Goal: Task Accomplishment & Management: Use online tool/utility

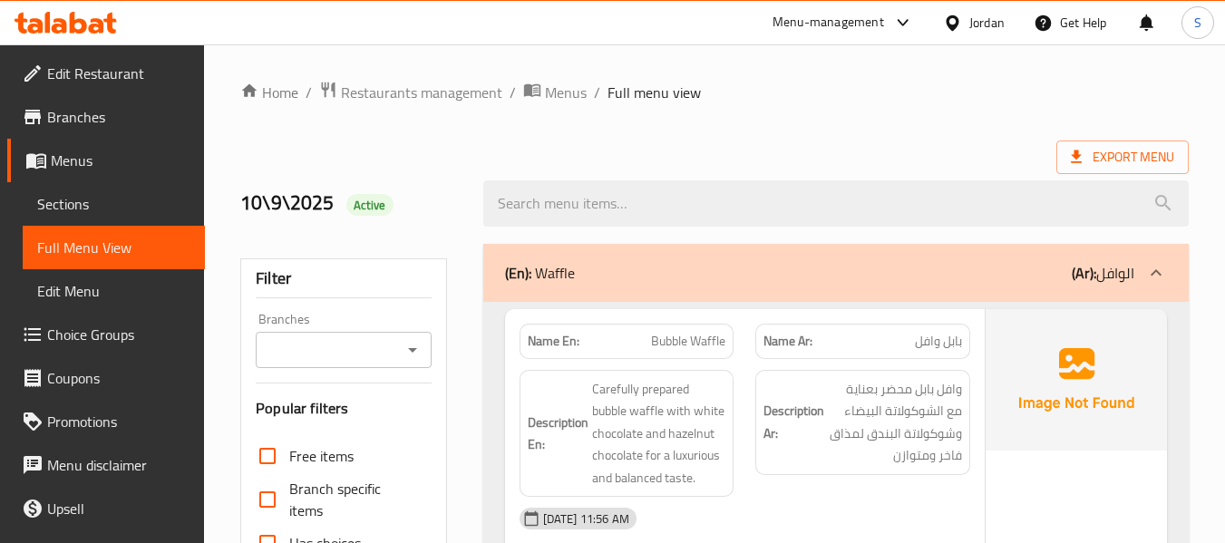
scroll to position [40313, 0]
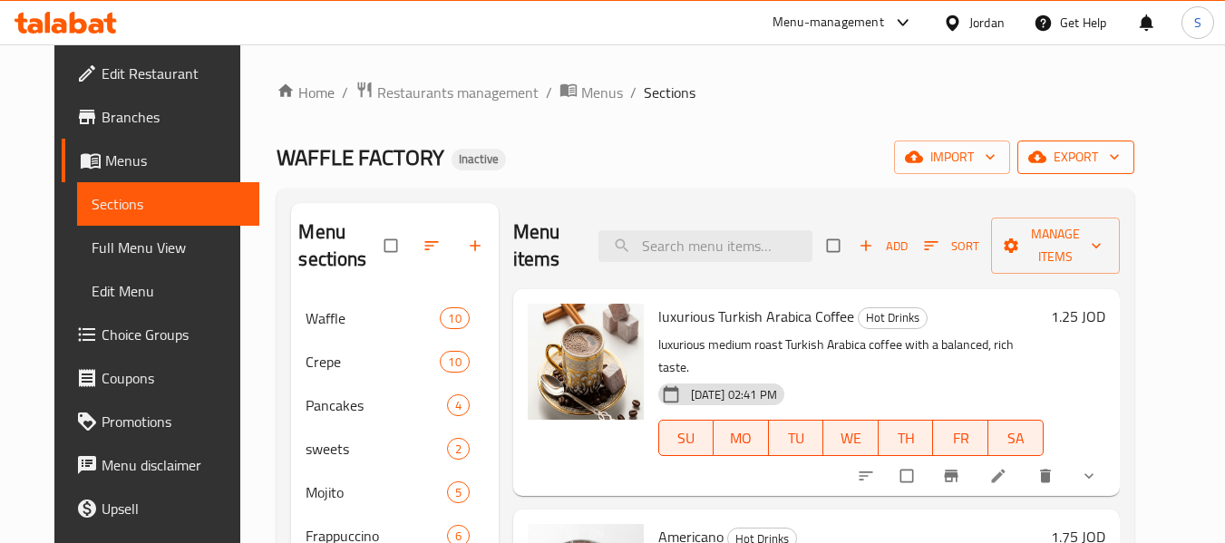
click at [1112, 160] on span "export" at bounding box center [1076, 157] width 88 height 23
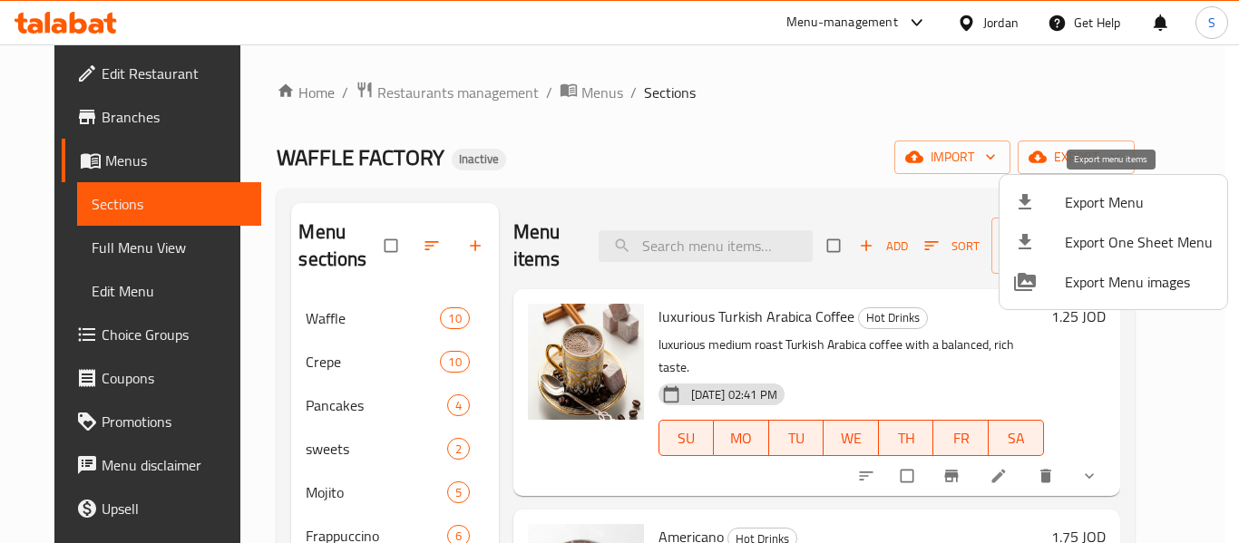
click at [1108, 199] on span "Export Menu" at bounding box center [1139, 202] width 148 height 22
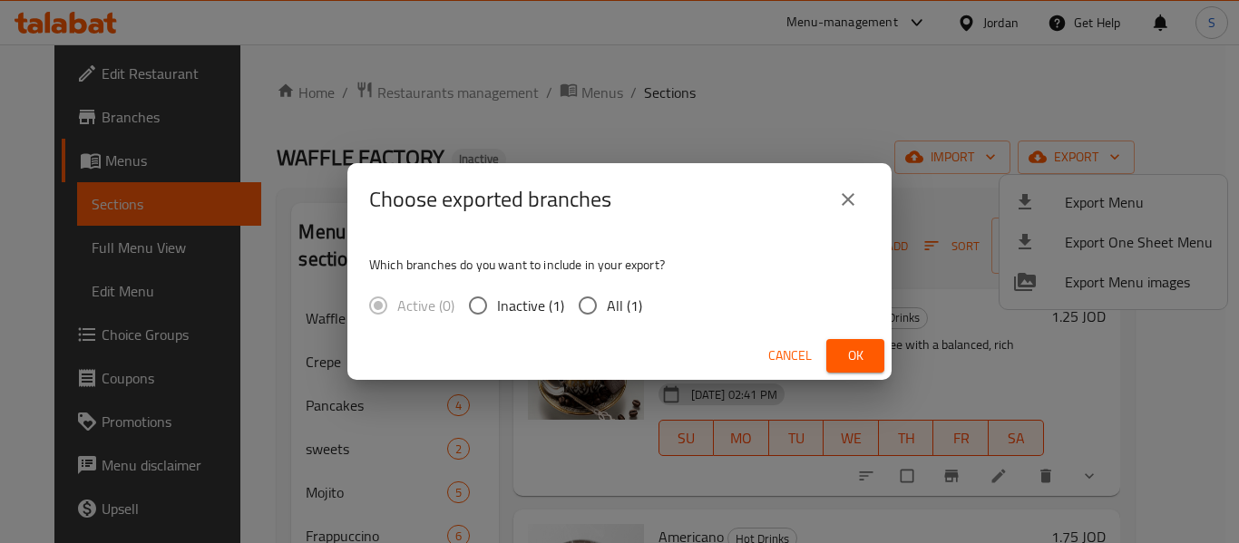
click at [616, 310] on span "All (1)" at bounding box center [624, 306] width 35 height 22
click at [607, 310] on input "All (1)" at bounding box center [588, 306] width 38 height 38
radio input "true"
drag, startPoint x: 862, startPoint y: 366, endPoint x: 748, endPoint y: 190, distance: 210.1
click at [862, 366] on span "Ok" at bounding box center [855, 356] width 29 height 23
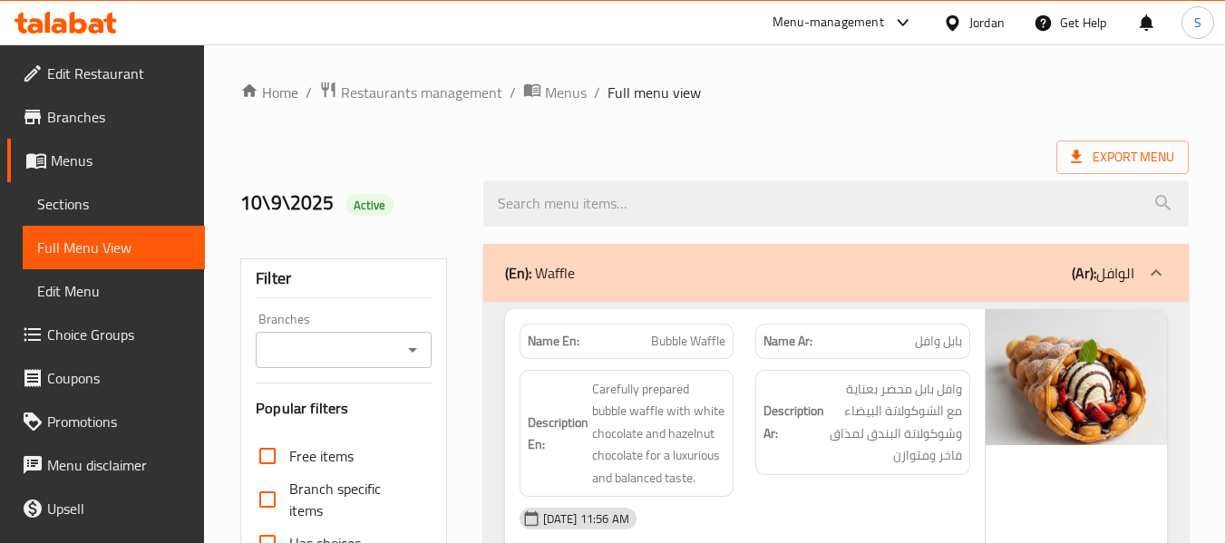
click at [957, 28] on icon at bounding box center [952, 23] width 19 height 19
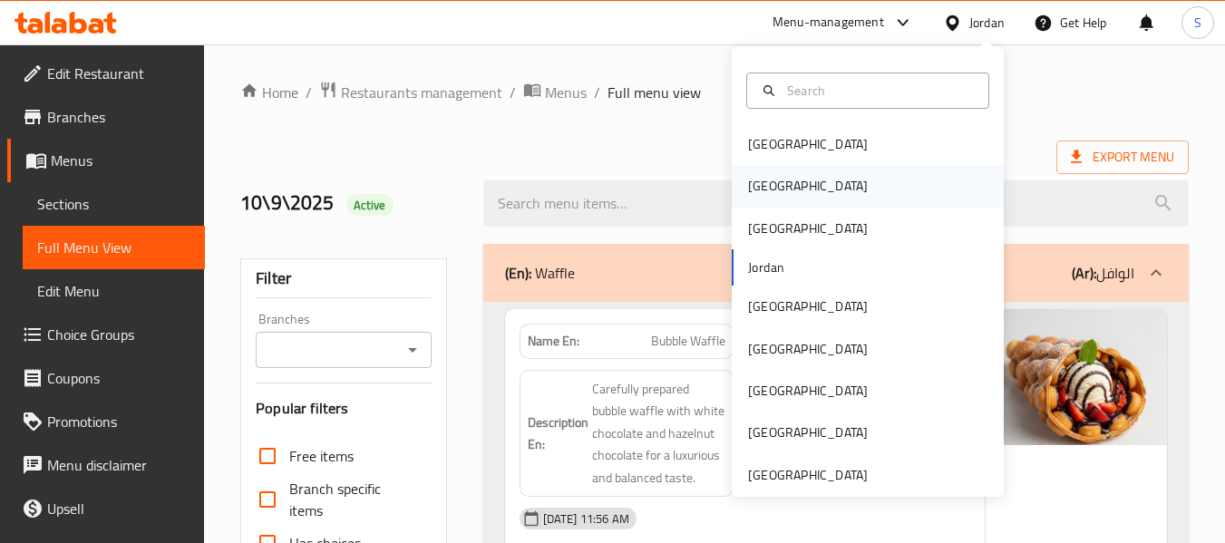
click at [822, 192] on div "Egypt" at bounding box center [868, 186] width 272 height 42
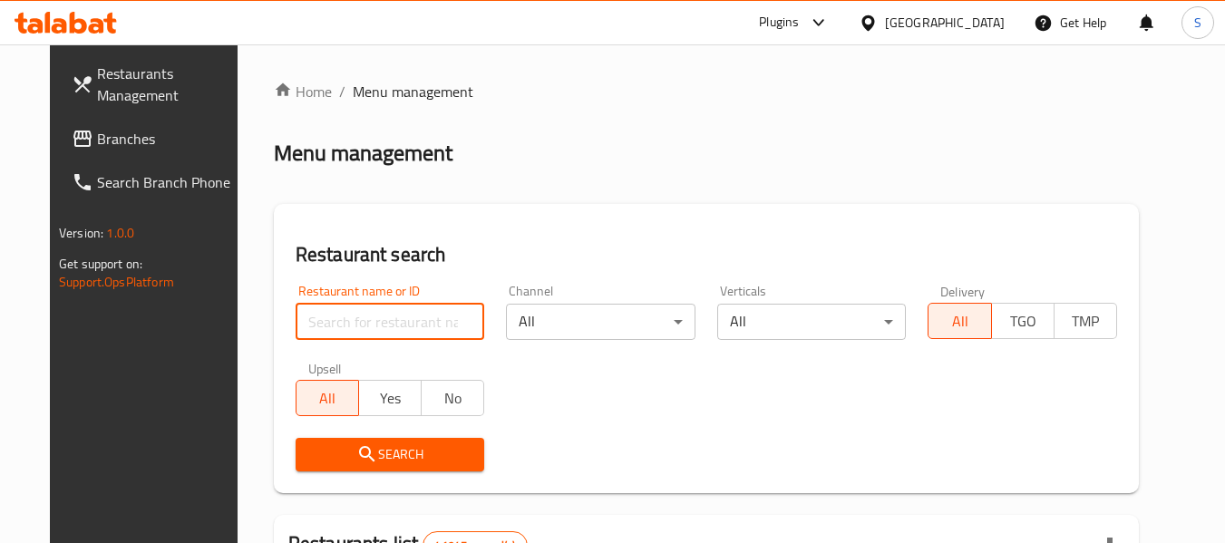
paste input "705367"
type input "705367"
click button "Search" at bounding box center [391, 455] width 190 height 34
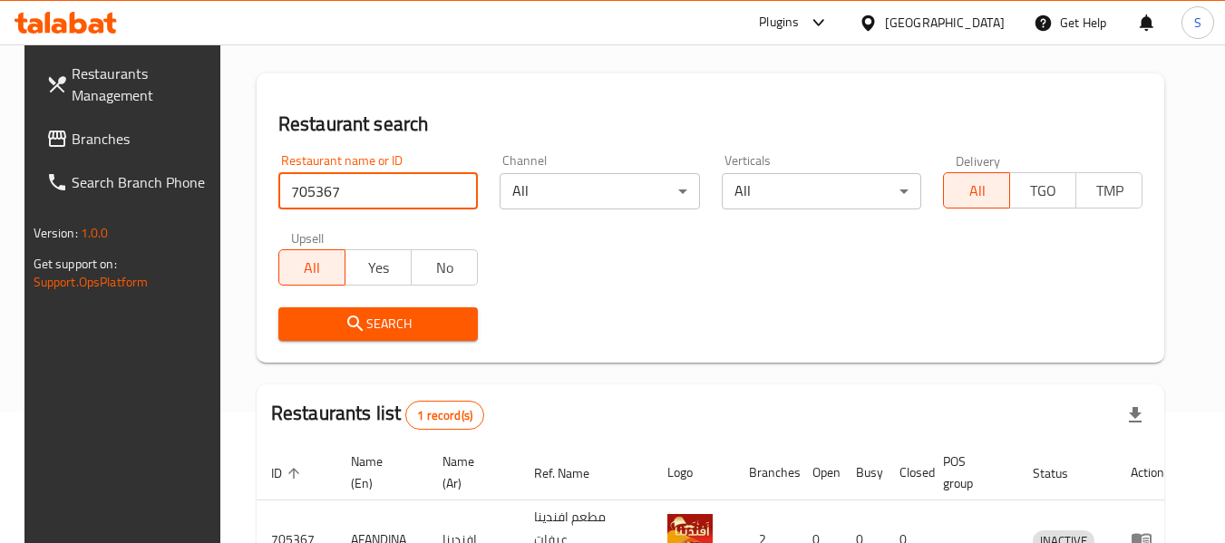
scroll to position [243, 0]
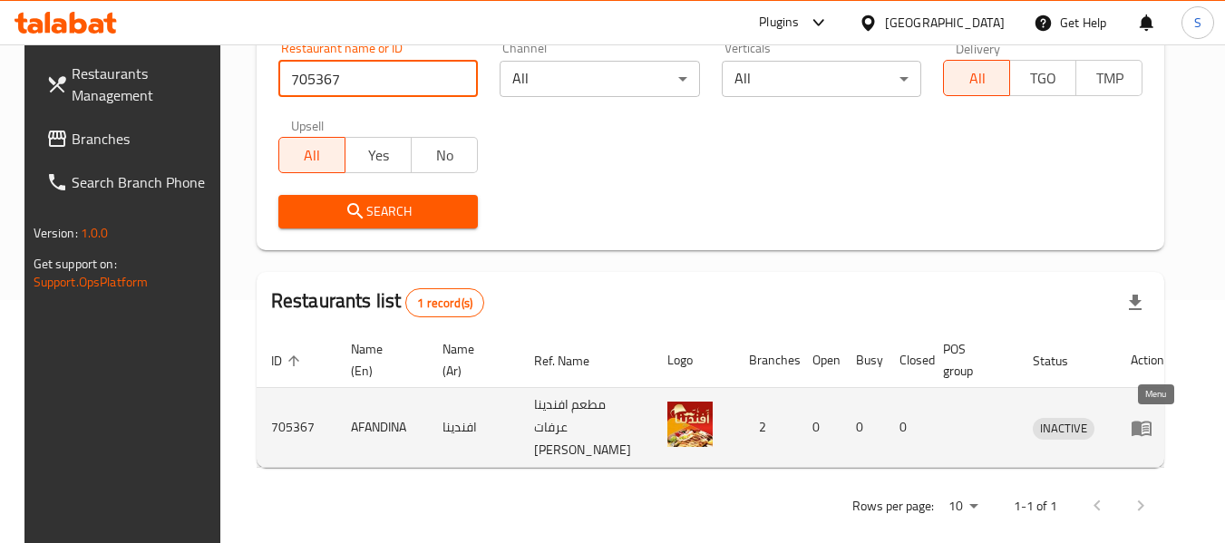
click at [1152, 427] on icon "enhanced table" at bounding box center [1142, 428] width 22 height 22
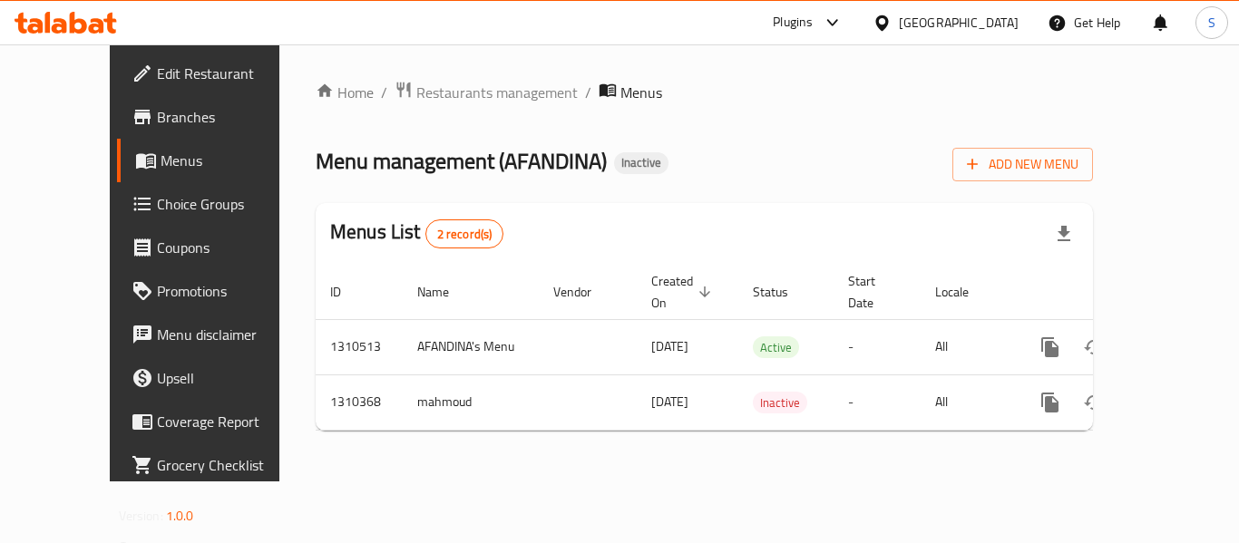
click at [157, 116] on span "Branches" at bounding box center [229, 117] width 145 height 22
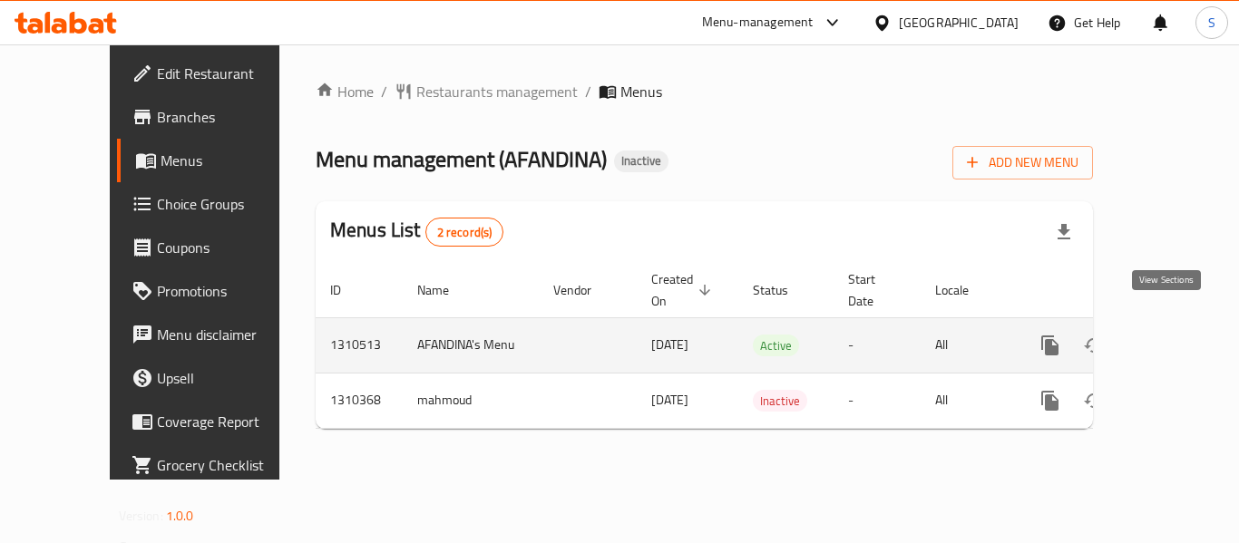
click at [1175, 335] on icon "enhanced table" at bounding box center [1181, 346] width 22 height 22
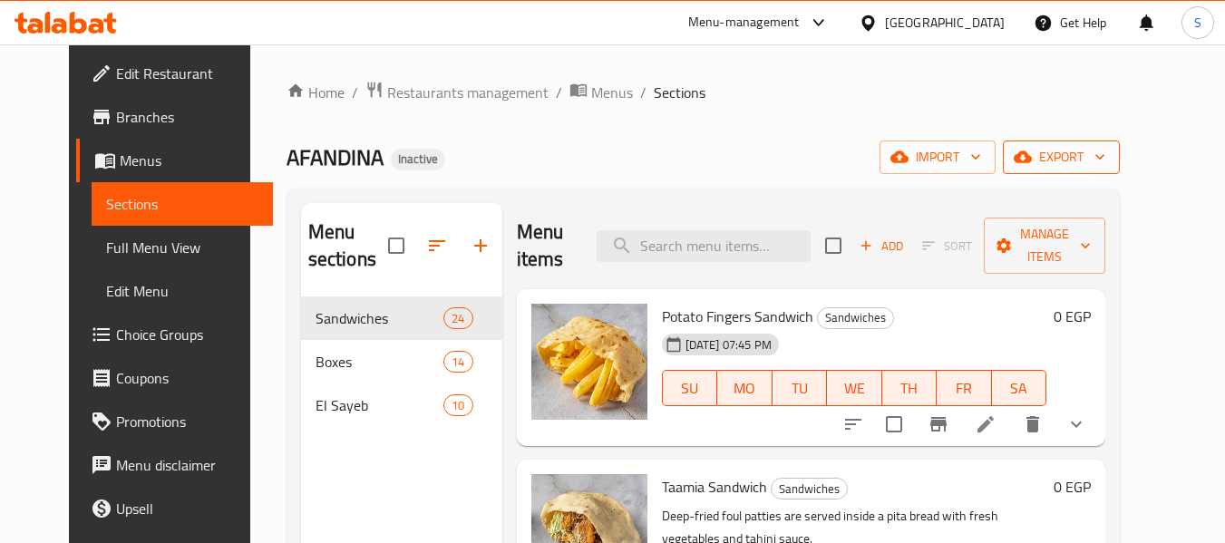
click at [1106, 165] on span "export" at bounding box center [1062, 157] width 88 height 23
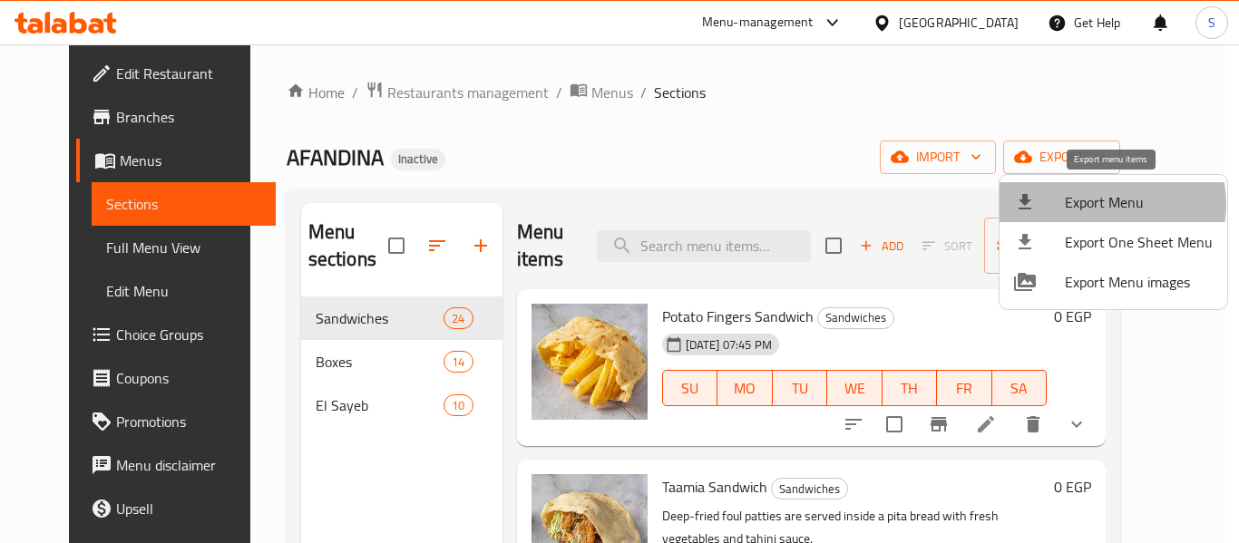
click at [1104, 204] on span "Export Menu" at bounding box center [1139, 202] width 148 height 22
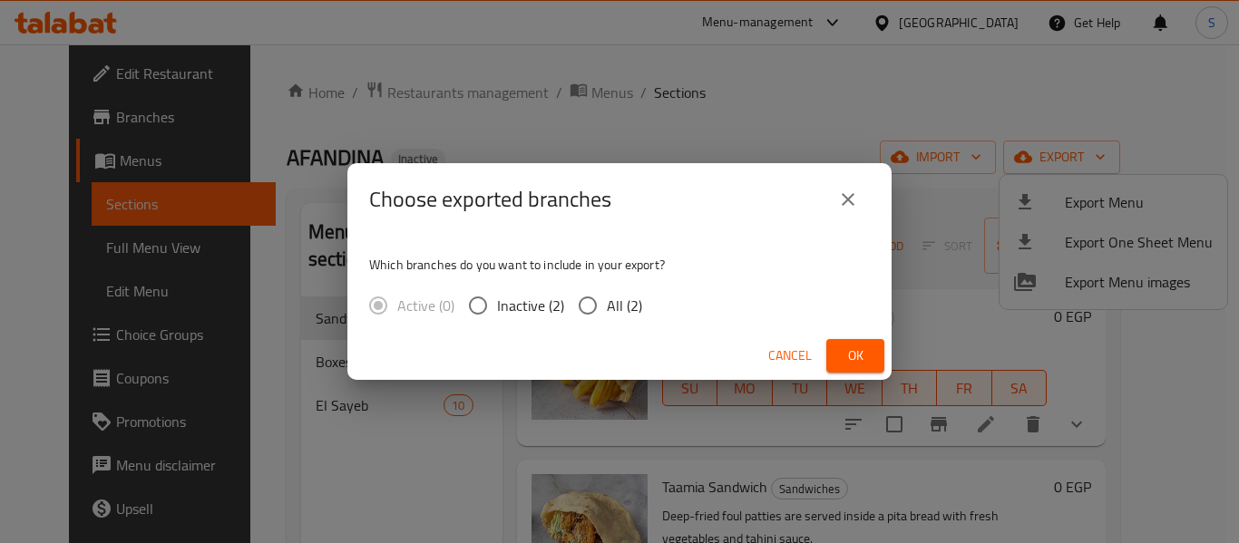
click at [599, 306] on input "All (2)" at bounding box center [588, 306] width 38 height 38
radio input "true"
click at [859, 354] on span "Ok" at bounding box center [855, 356] width 29 height 23
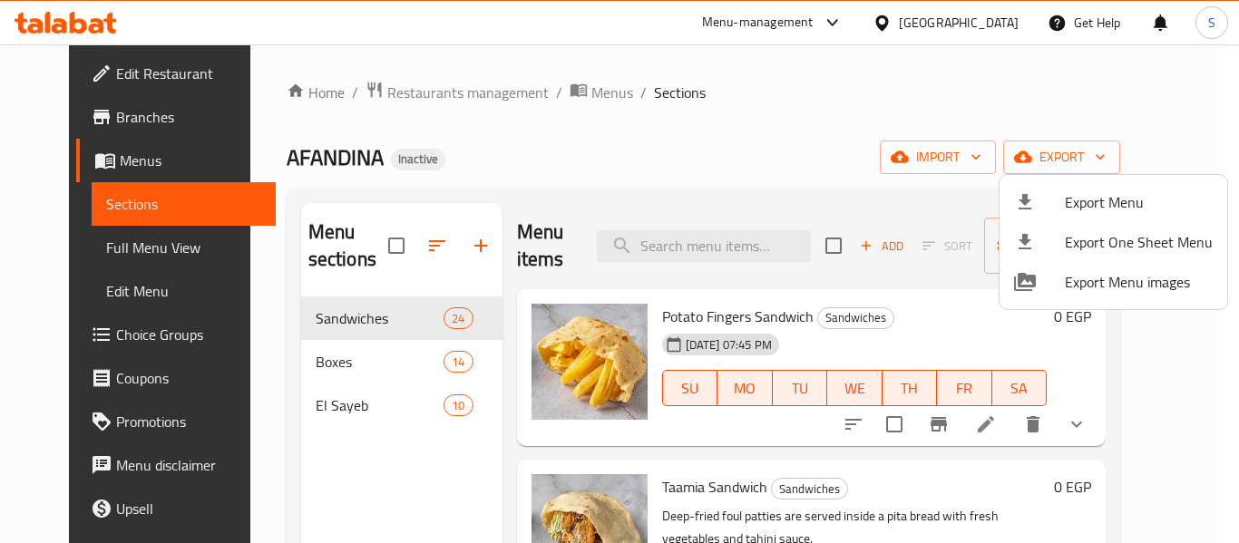
click at [641, 184] on div at bounding box center [619, 271] width 1239 height 543
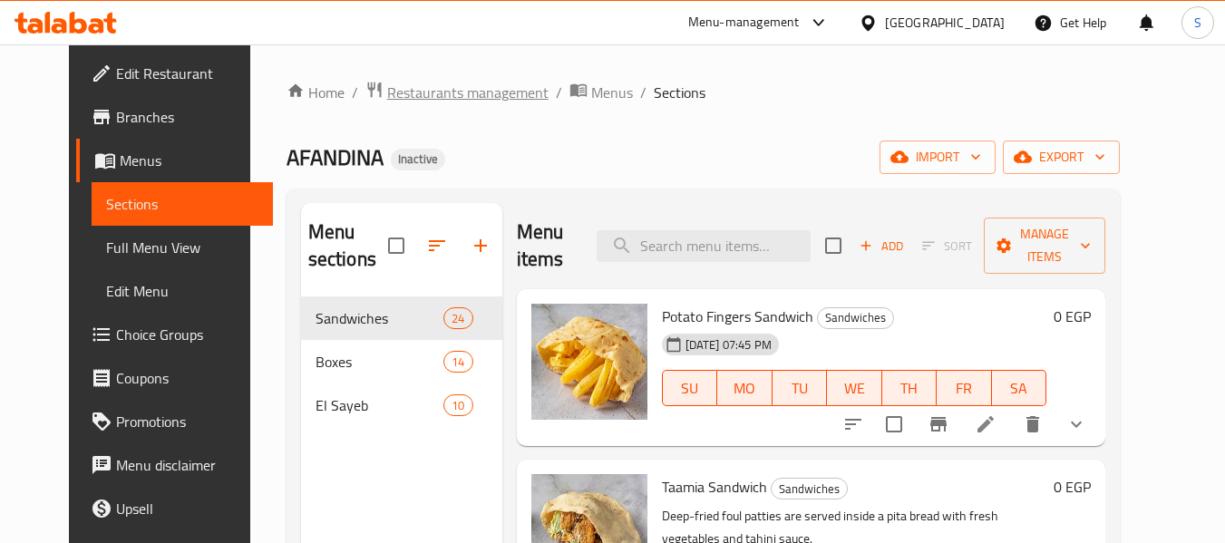
click at [430, 99] on span "Restaurants management" at bounding box center [467, 93] width 161 height 22
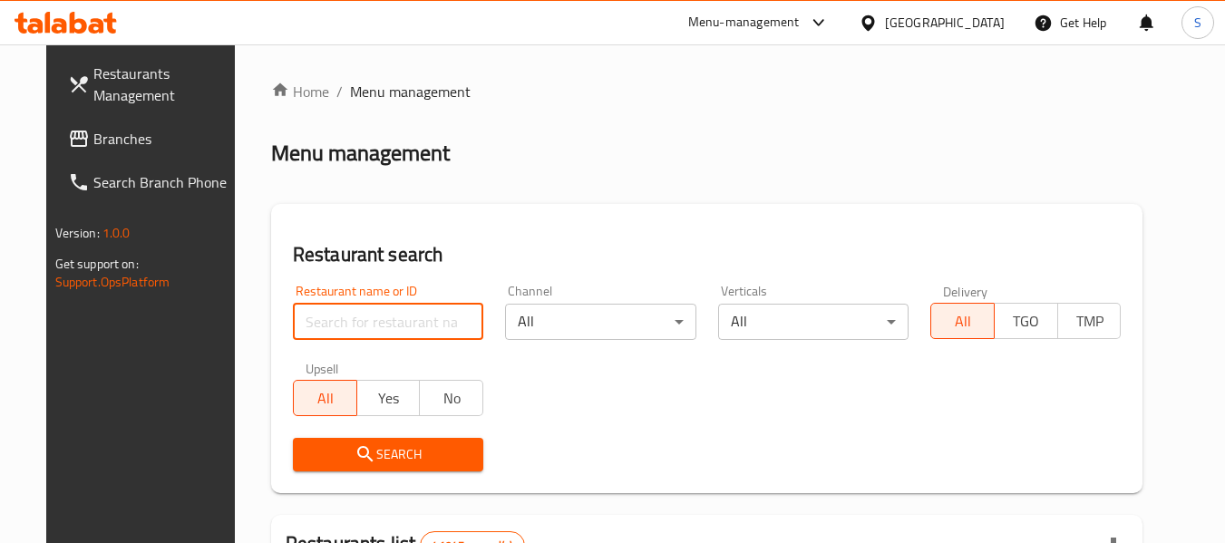
paste input "705385"
type input "705385"
click button "Search" at bounding box center [388, 455] width 190 height 34
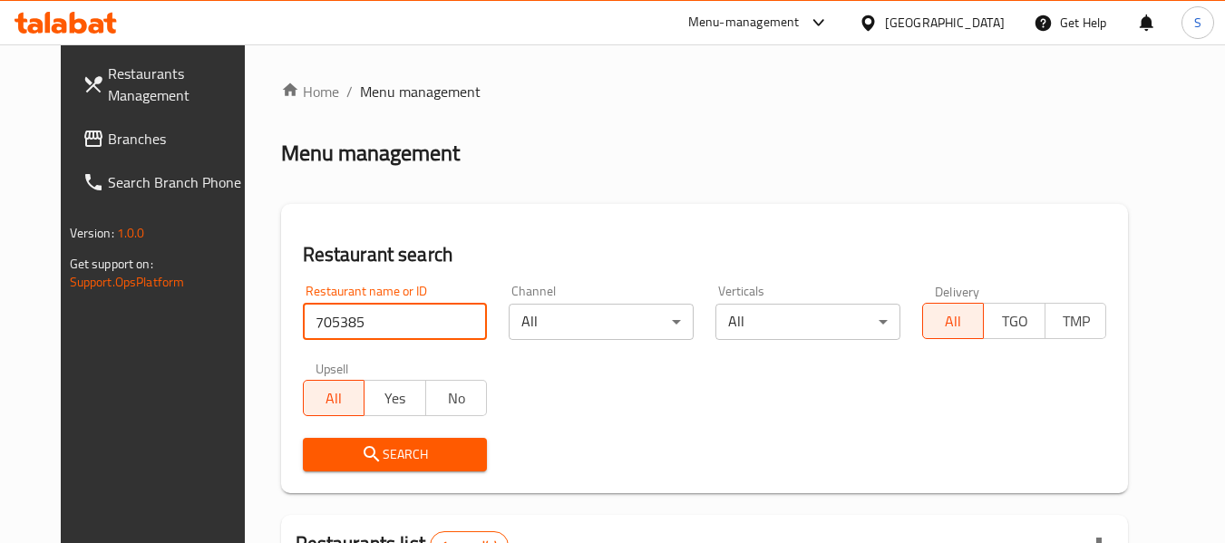
scroll to position [243, 0]
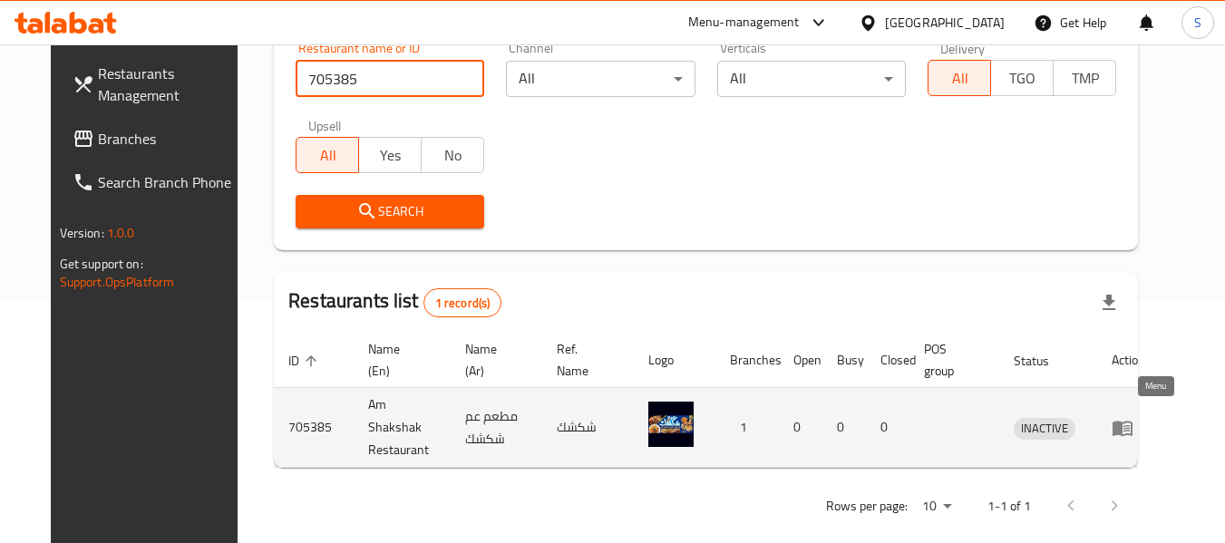
click at [1134, 417] on icon "enhanced table" at bounding box center [1123, 428] width 22 height 22
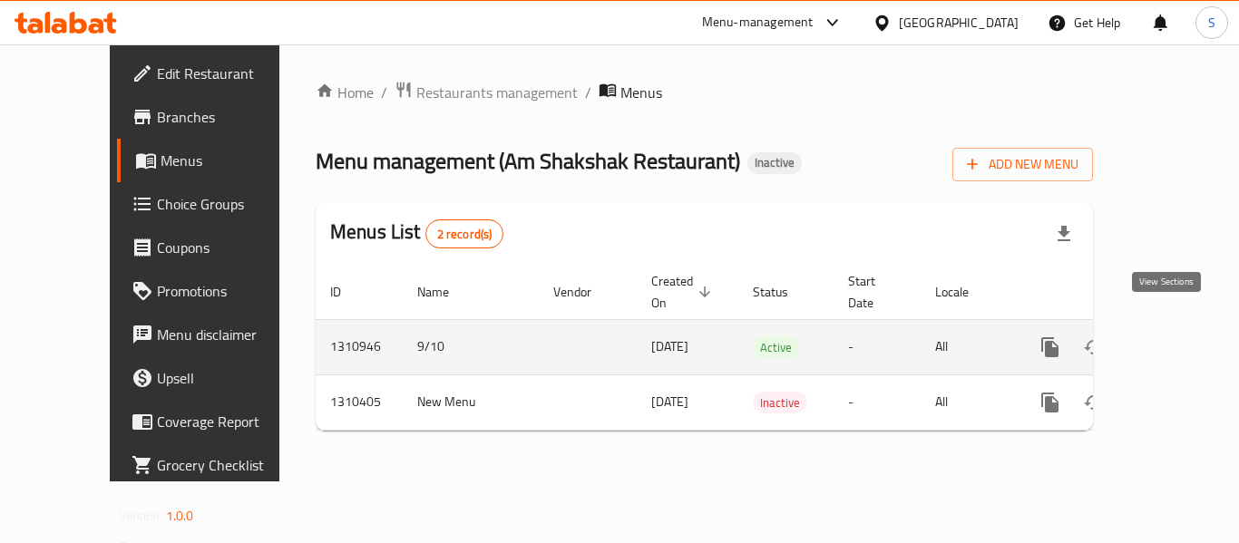
click at [1170, 336] on icon "enhanced table" at bounding box center [1181, 347] width 22 height 22
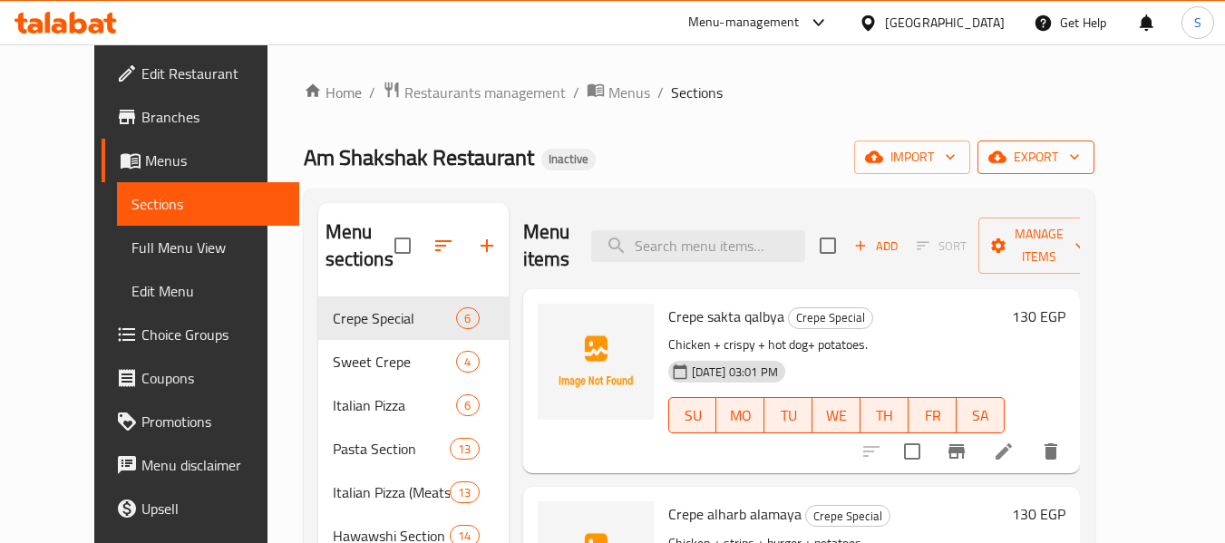
click at [1080, 164] on span "export" at bounding box center [1036, 157] width 88 height 23
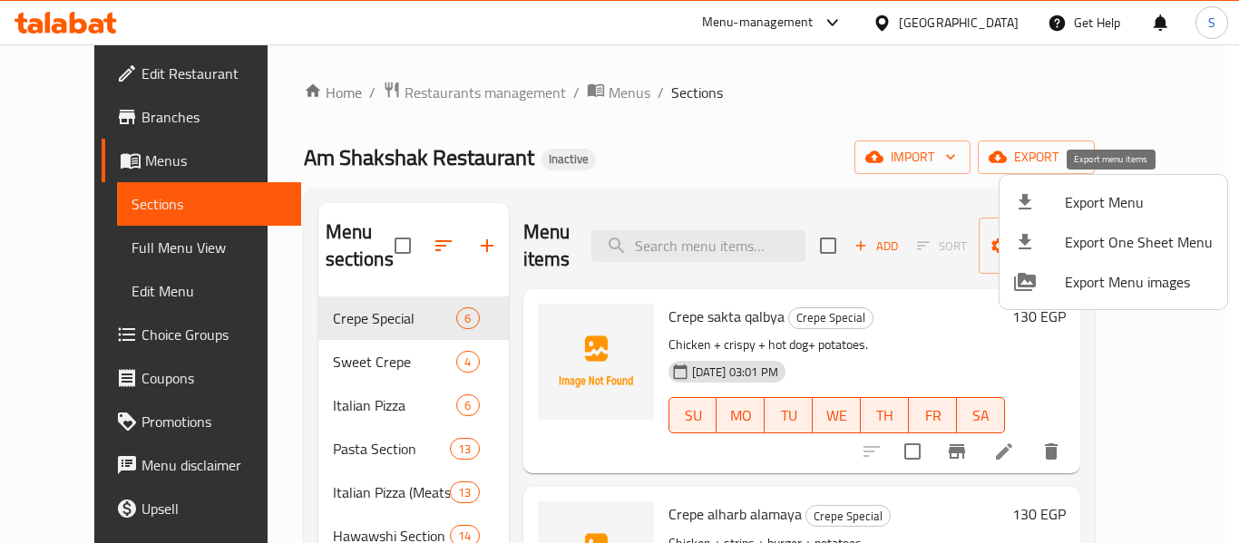
click at [1106, 202] on span "Export Menu" at bounding box center [1139, 202] width 148 height 22
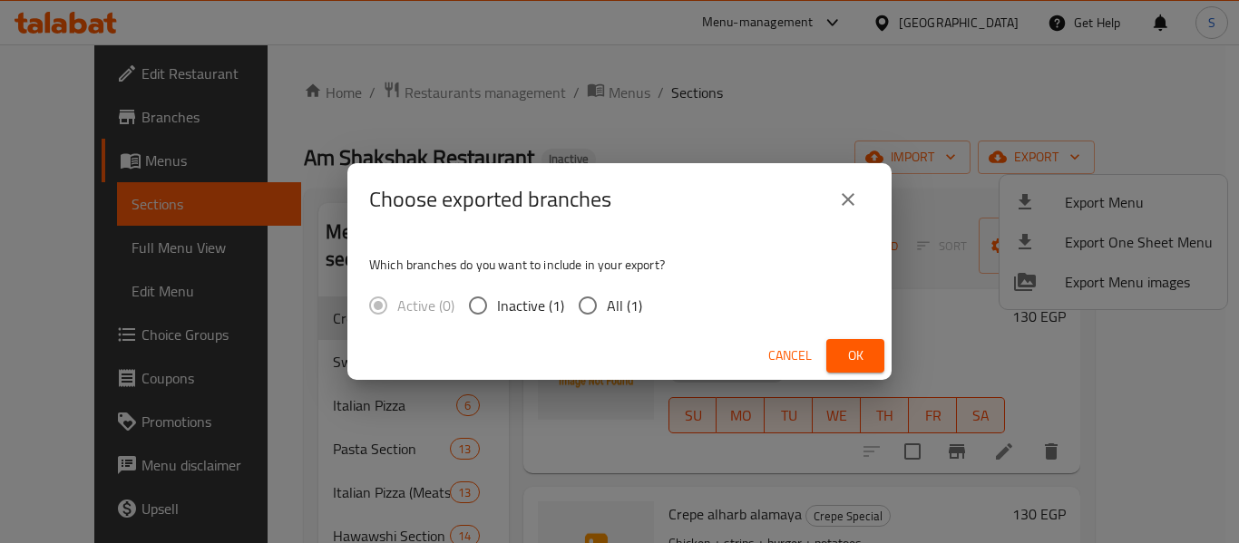
click at [619, 304] on span "All (1)" at bounding box center [624, 306] width 35 height 22
click at [607, 304] on input "All (1)" at bounding box center [588, 306] width 38 height 38
radio input "true"
click at [867, 360] on span "Ok" at bounding box center [855, 356] width 29 height 23
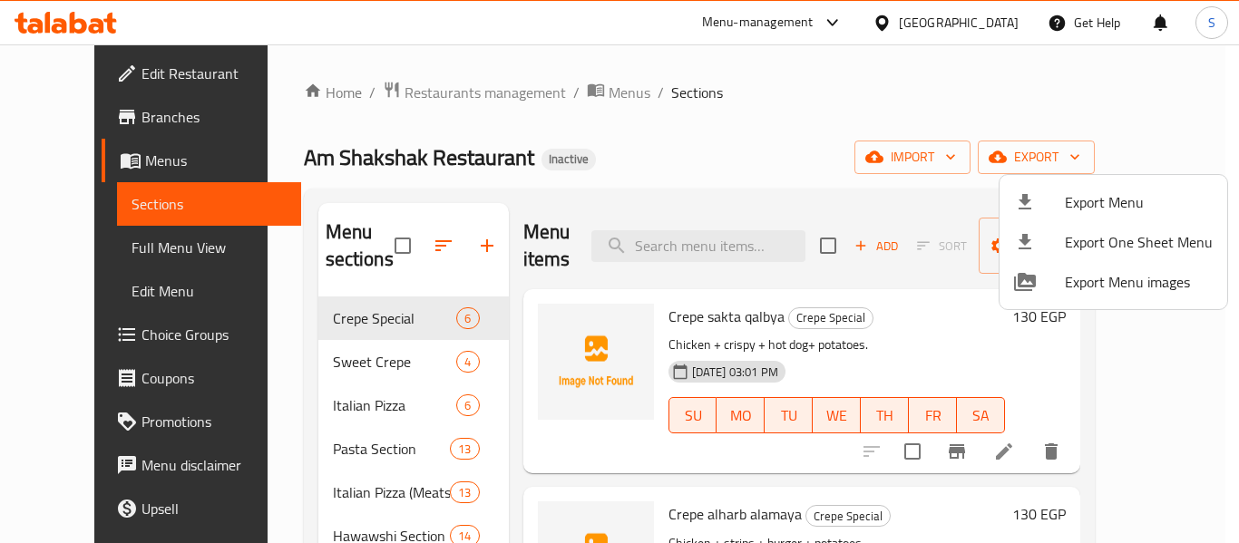
click at [705, 120] on div at bounding box center [619, 271] width 1239 height 543
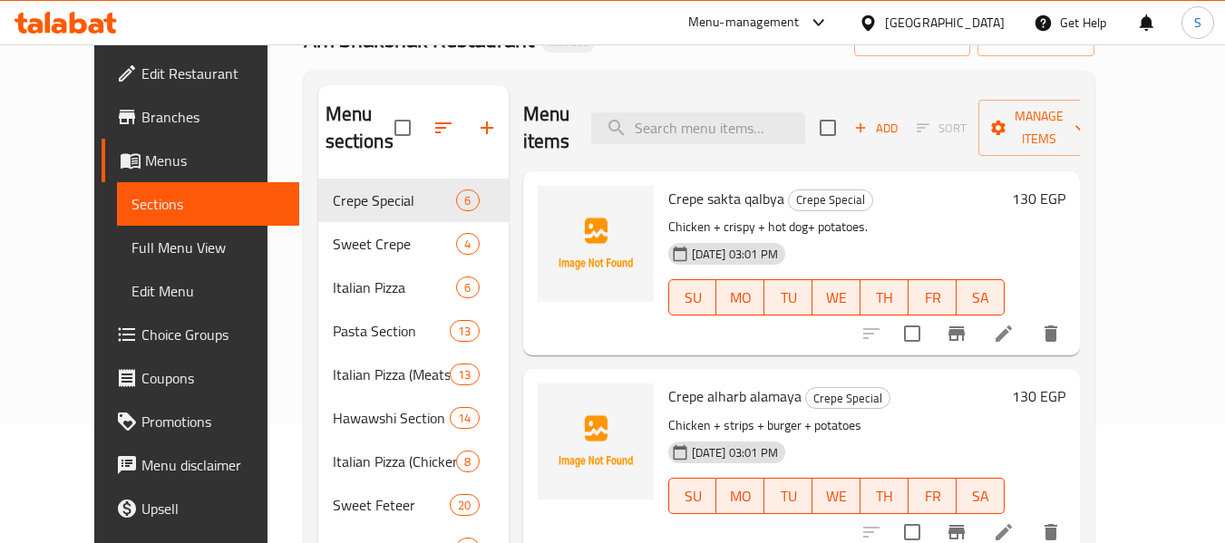
scroll to position [138, 0]
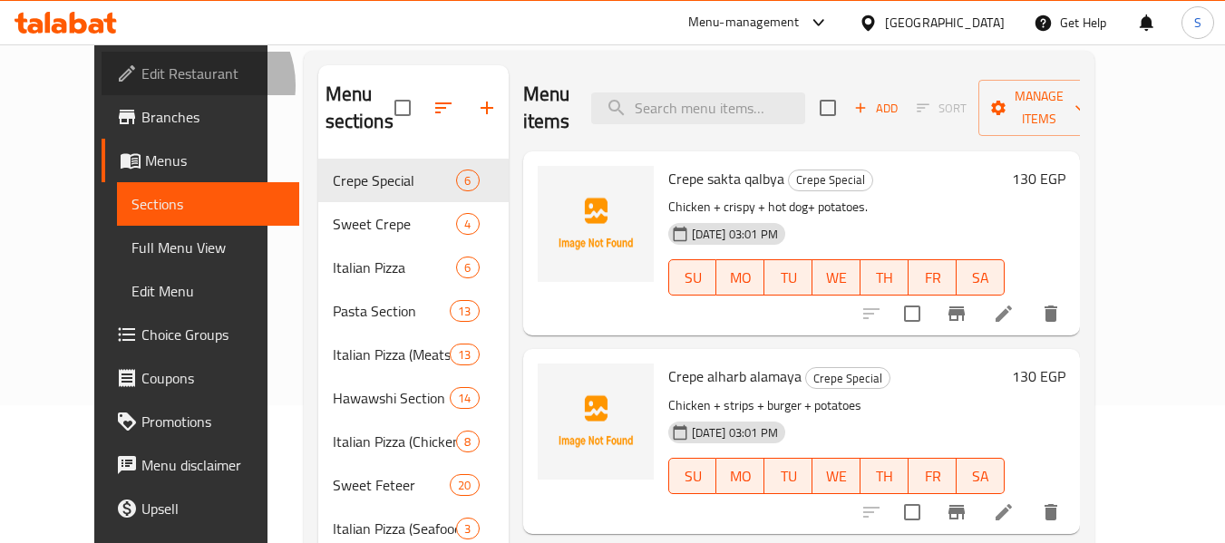
click at [141, 84] on span "Edit Restaurant" at bounding box center [212, 74] width 143 height 22
